Goal: Find specific page/section: Find specific page/section

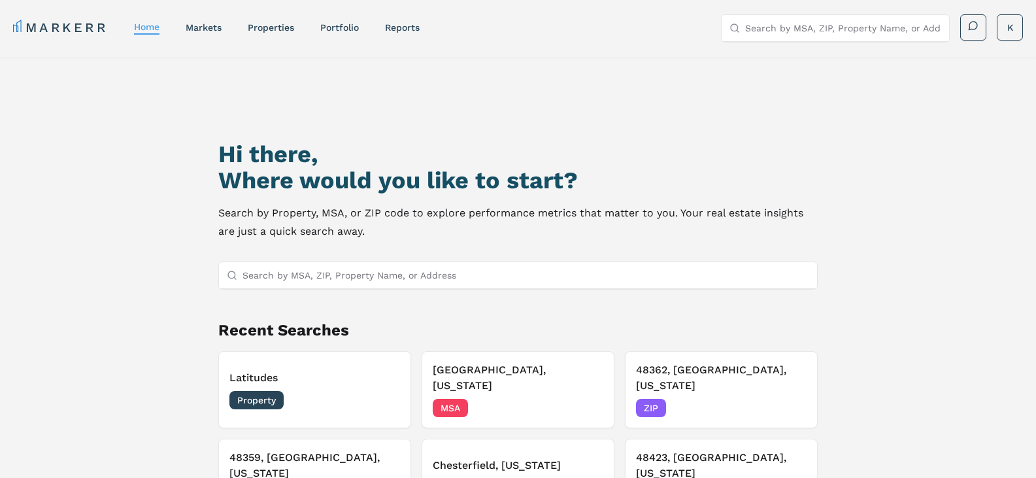
click at [214, 26] on link "markets" at bounding box center [204, 27] width 36 height 10
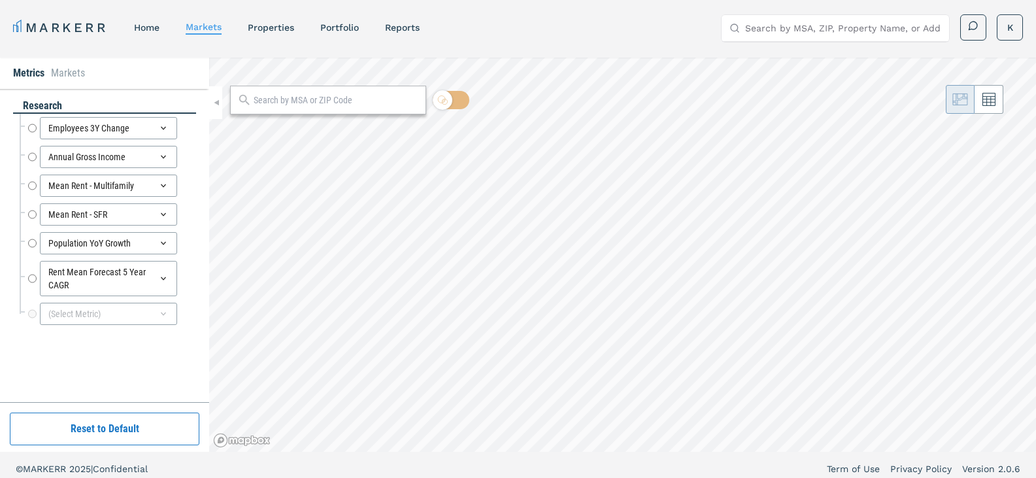
radio input "true"
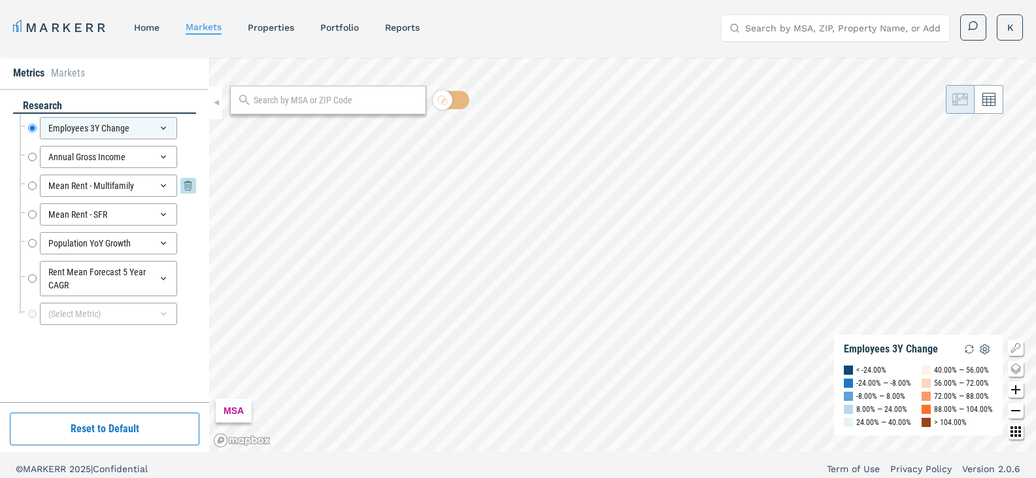
click at [108, 183] on div "Mean Rent - Multifamily" at bounding box center [108, 186] width 137 height 22
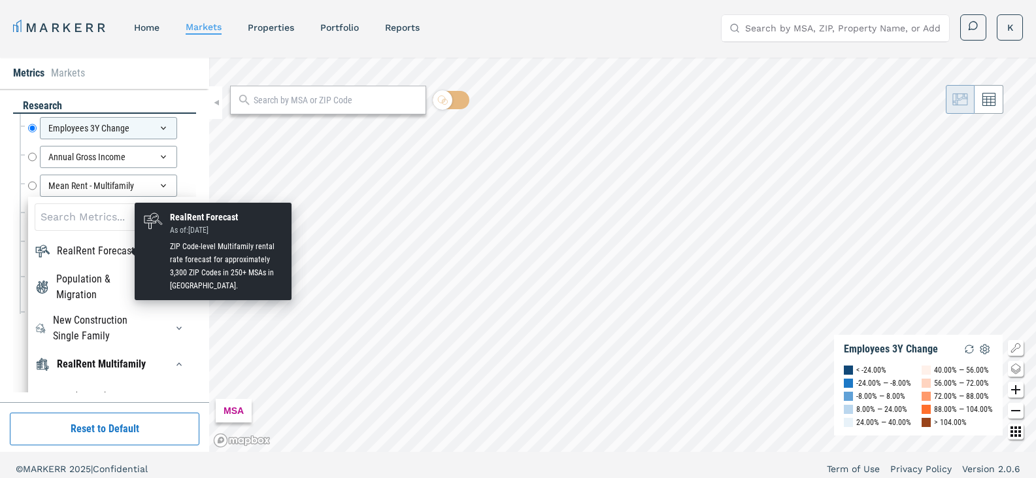
click at [91, 254] on div "RealRent Forecast" at bounding box center [96, 251] width 78 height 16
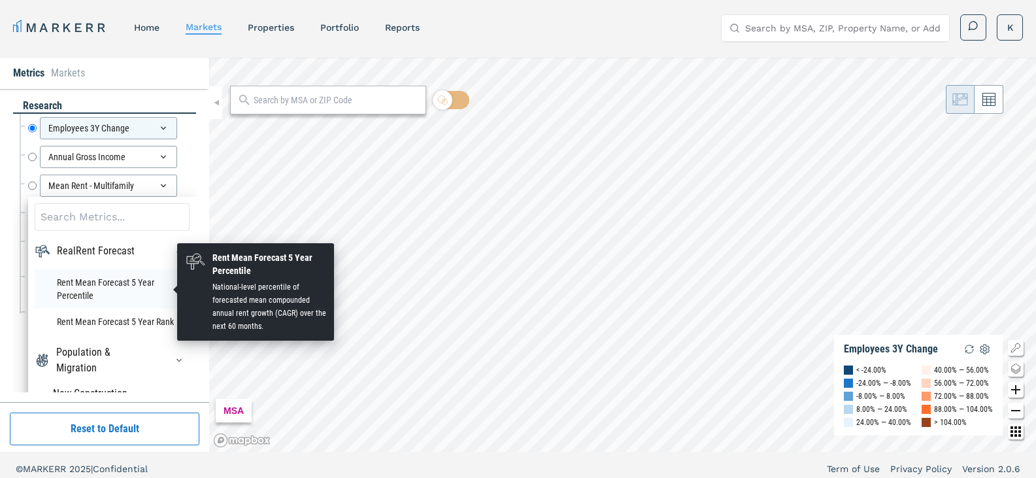
click at [93, 301] on li "Rent Mean Forecast 5 Year Percentile" at bounding box center [112, 288] width 155 height 39
